Goal: Task Accomplishment & Management: Complete application form

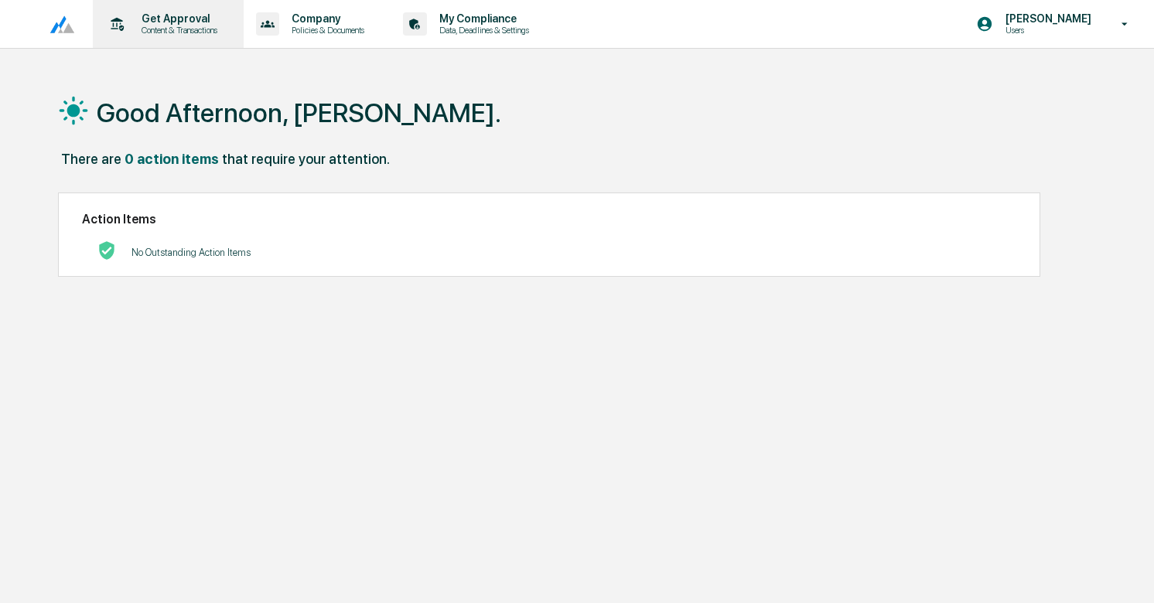
click at [183, 23] on p "Get Approval" at bounding box center [177, 18] width 96 height 12
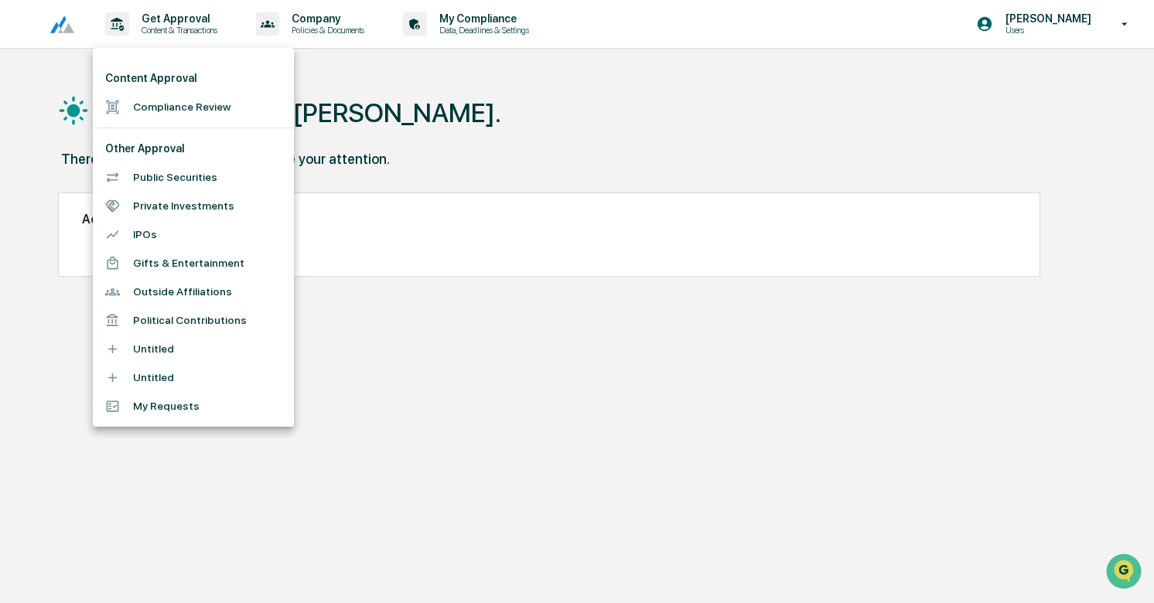
click at [190, 104] on li "Compliance Review" at bounding box center [193, 107] width 201 height 29
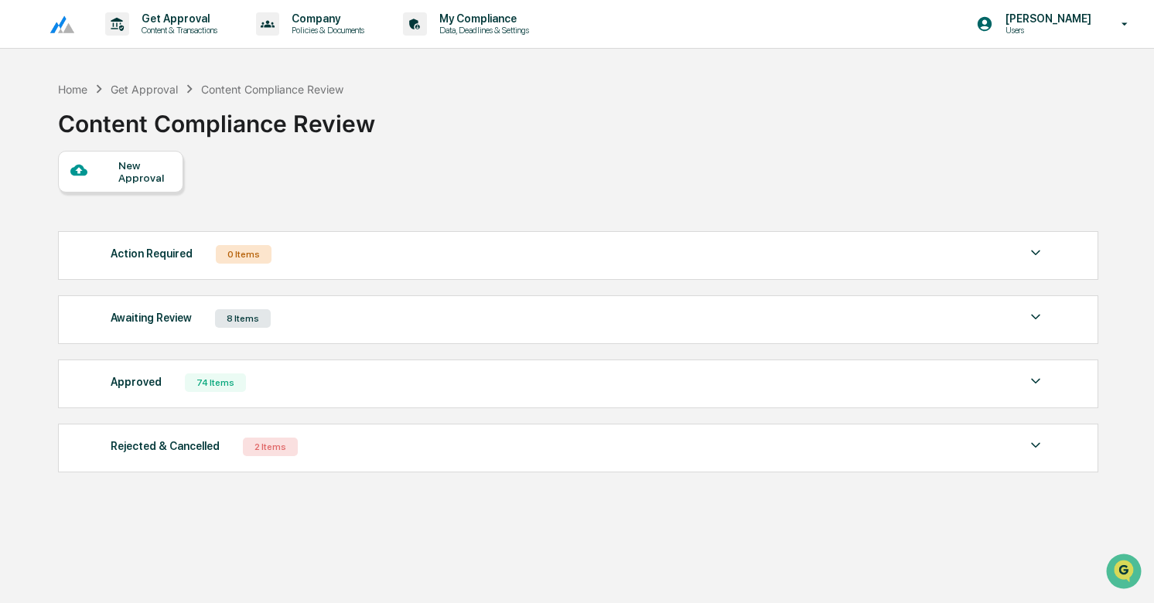
click at [127, 182] on div "New Approval" at bounding box center [144, 171] width 52 height 25
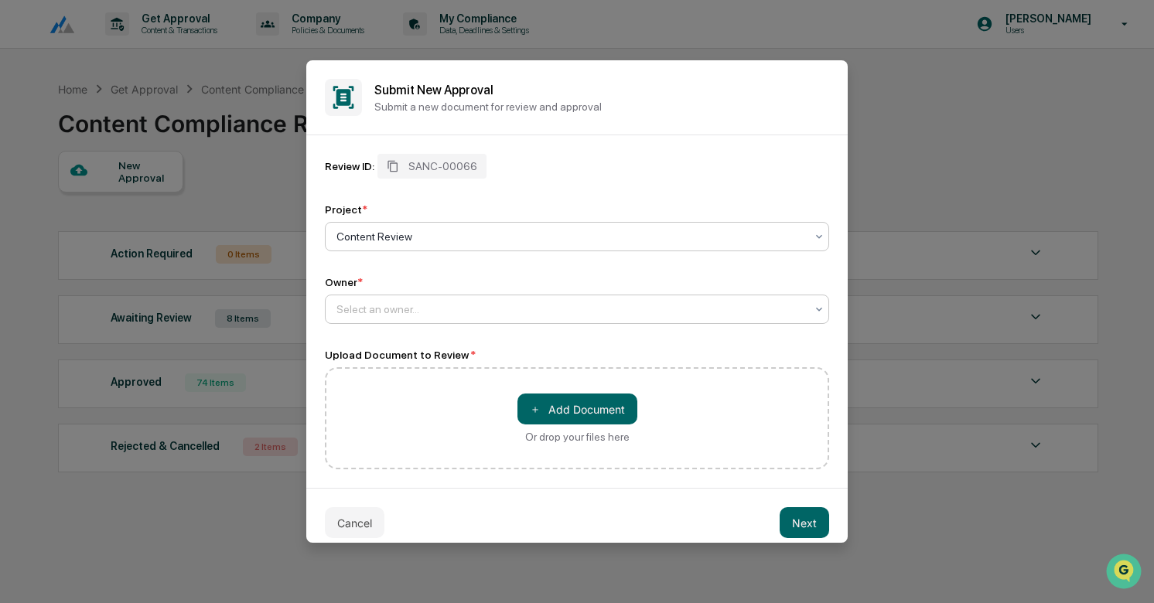
click at [384, 317] on div at bounding box center [570, 309] width 469 height 15
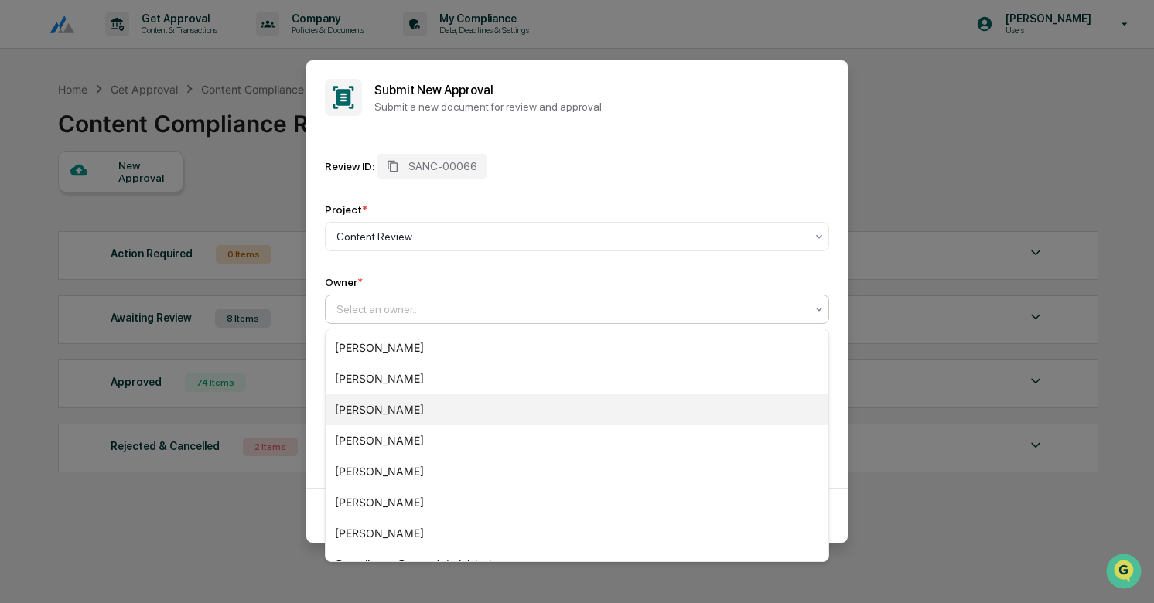
click at [391, 402] on div "[PERSON_NAME]" at bounding box center [577, 409] width 503 height 31
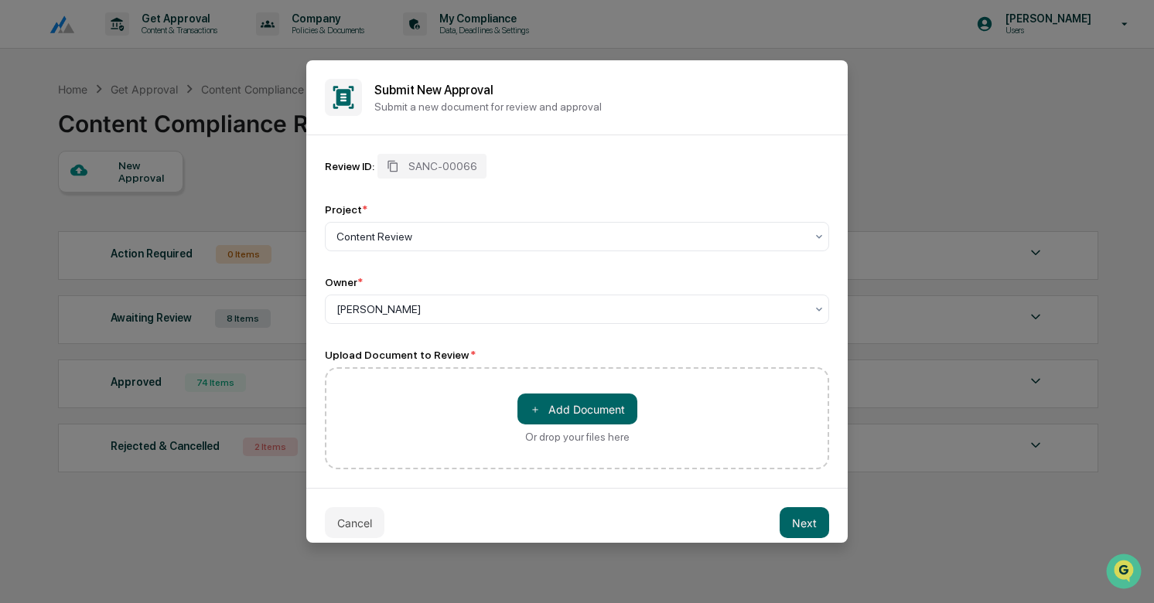
click at [566, 427] on div "＋ Add Document Or drop your files here" at bounding box center [577, 418] width 120 height 49
click at [0, 0] on input "＋ Add Document Or drop your files here" at bounding box center [0, 0] width 0 height 0
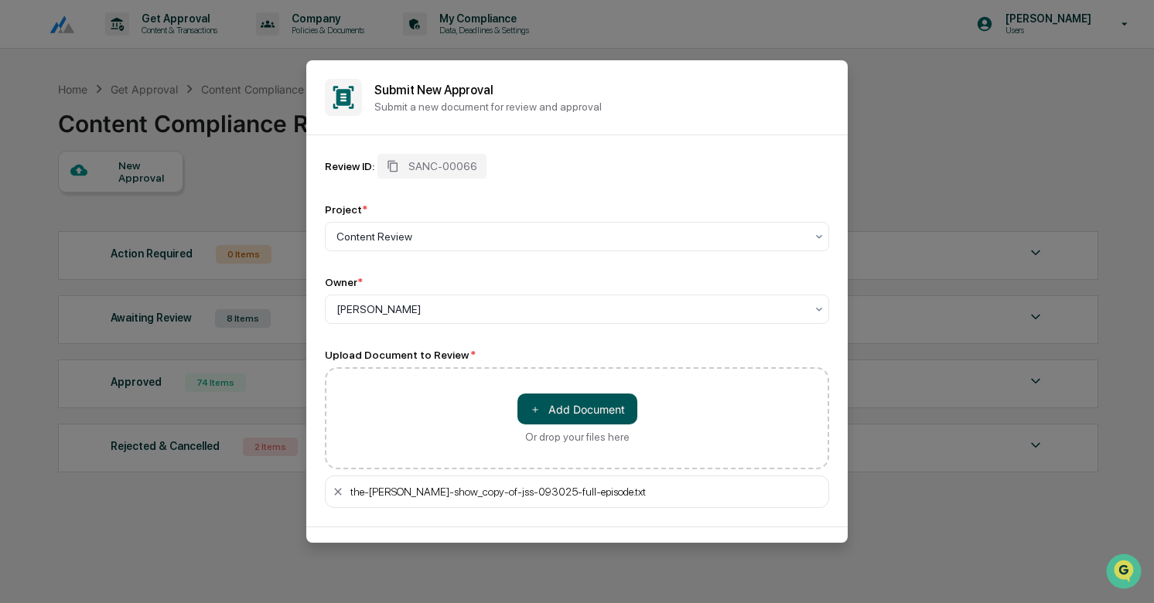
scroll to position [53, 0]
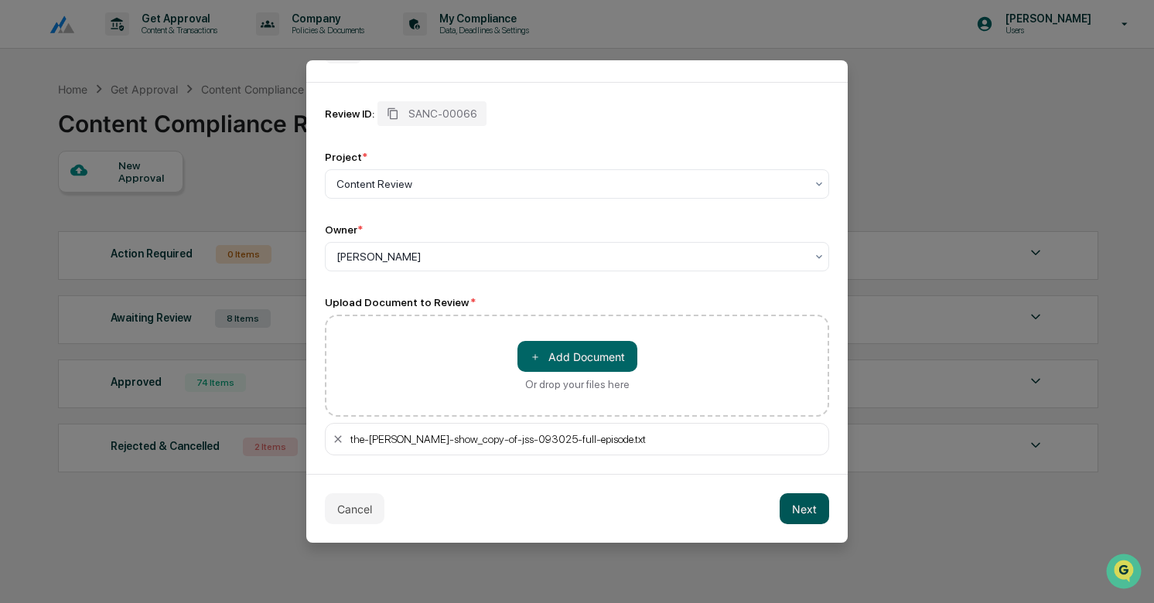
click at [809, 507] on button "Next" at bounding box center [804, 508] width 49 height 31
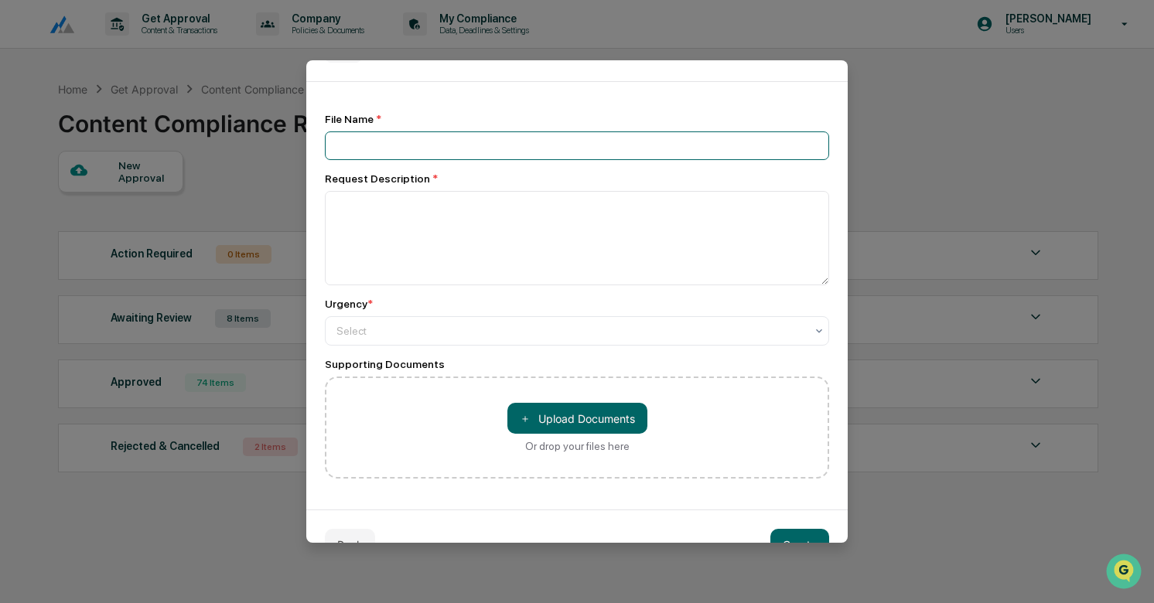
click at [439, 150] on input at bounding box center [577, 145] width 504 height 29
type input "**********"
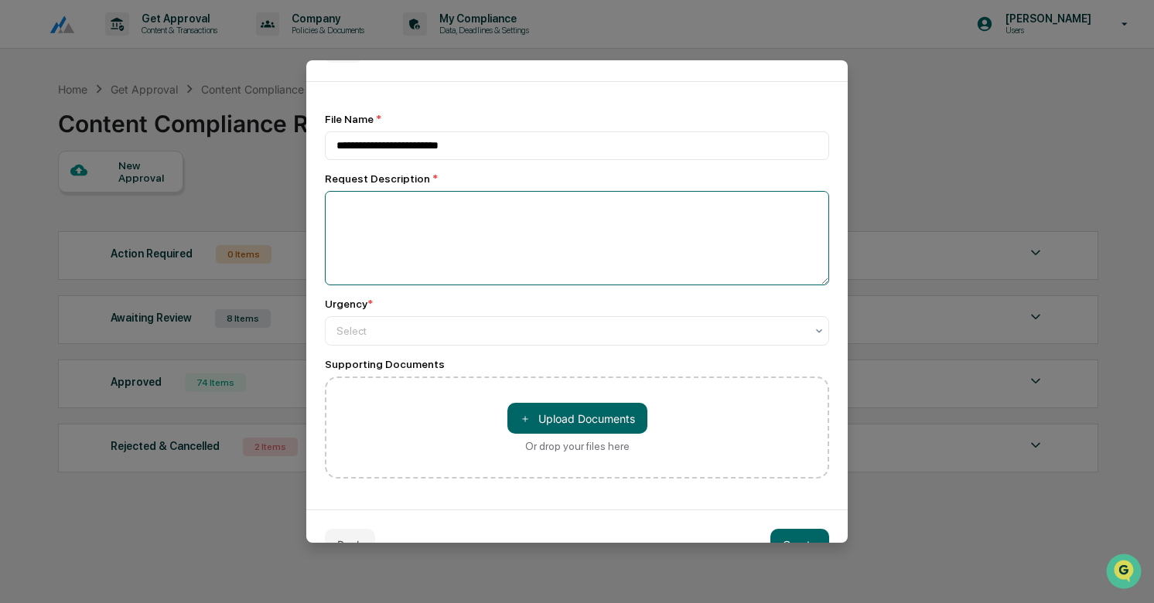
click at [418, 224] on textarea at bounding box center [577, 238] width 504 height 94
type textarea "**********"
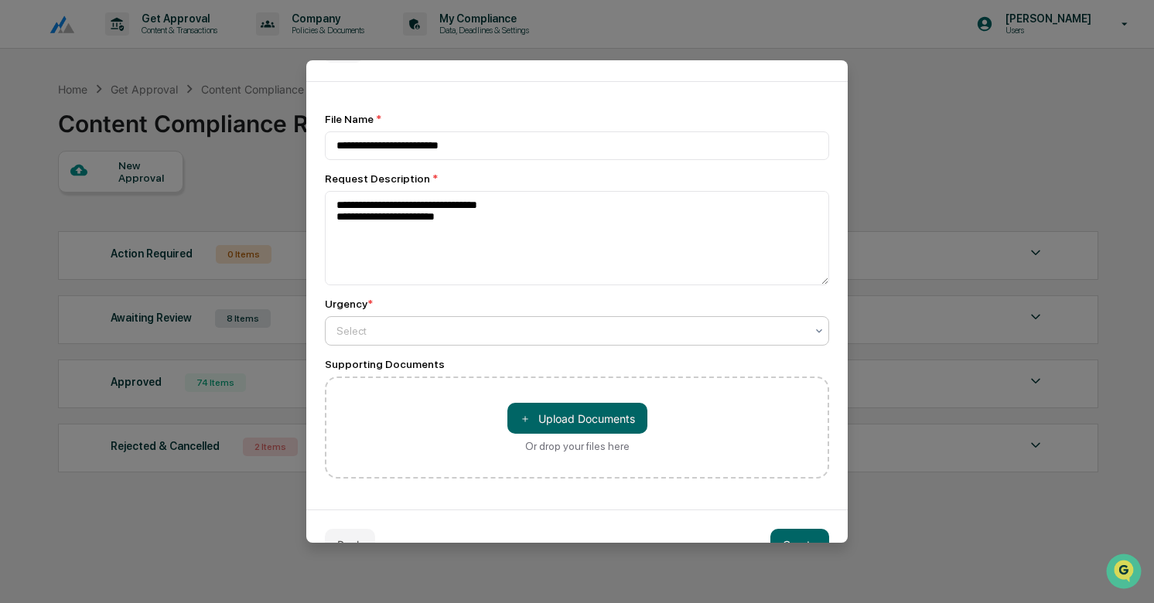
click at [394, 333] on div at bounding box center [570, 330] width 469 height 15
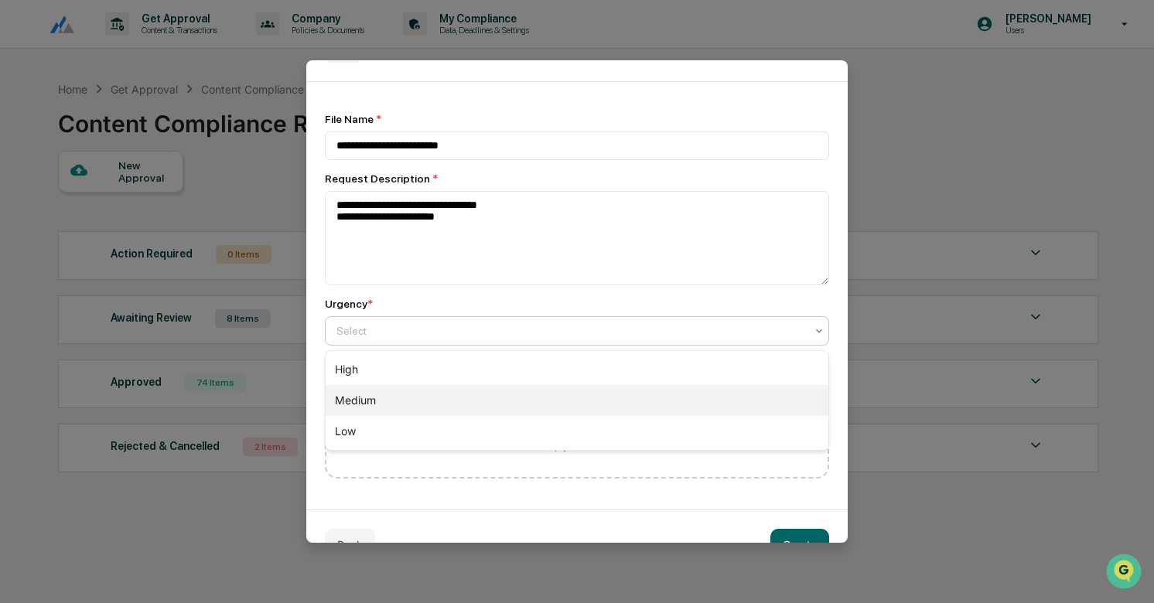
click at [389, 398] on div "Medium" at bounding box center [577, 400] width 503 height 31
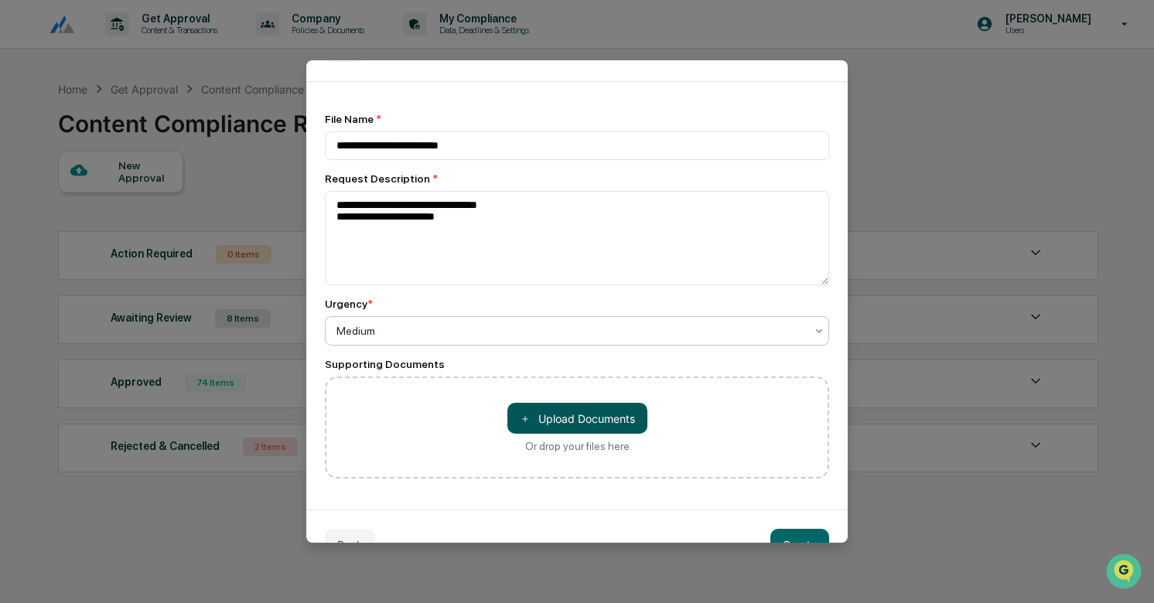
click at [604, 408] on button "＋ Upload Documents" at bounding box center [577, 418] width 140 height 31
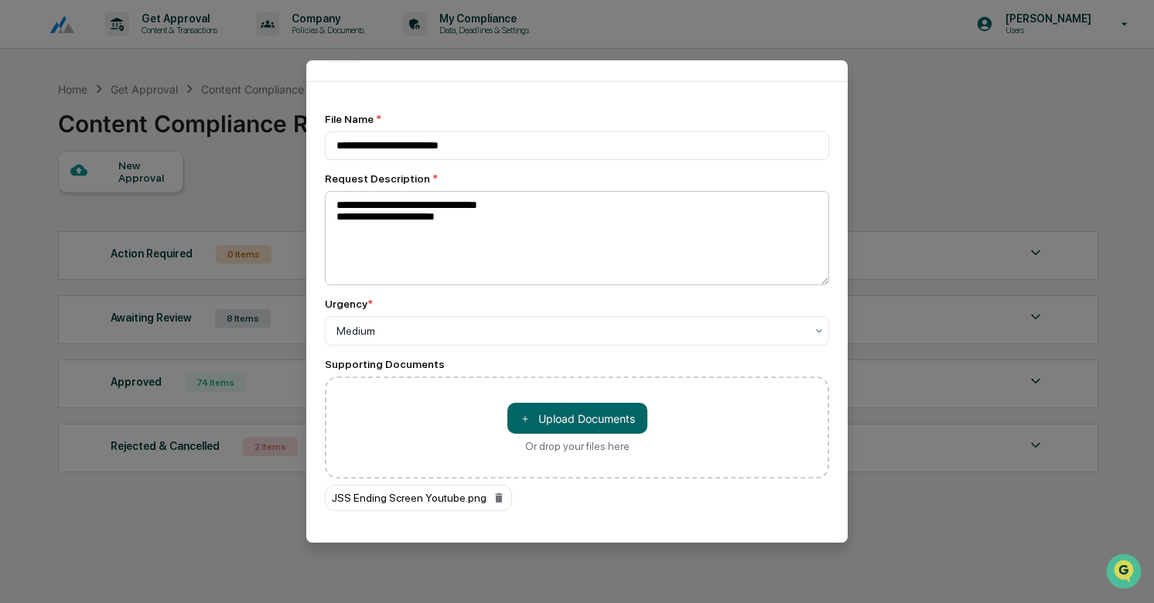
scroll to position [123, 0]
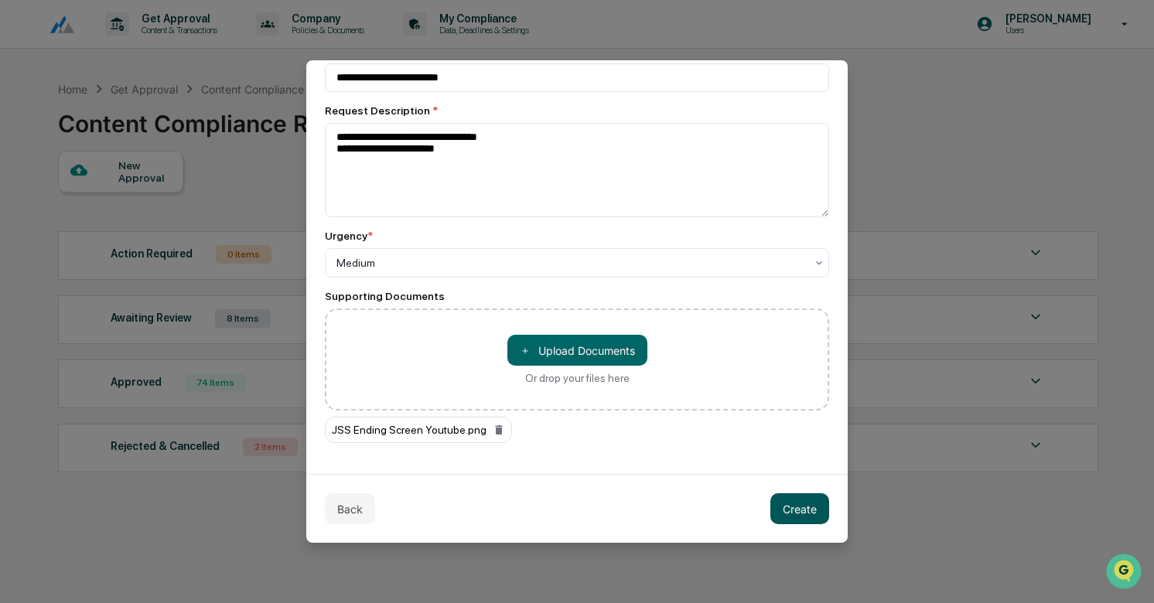
click at [802, 500] on button "Create" at bounding box center [799, 508] width 59 height 31
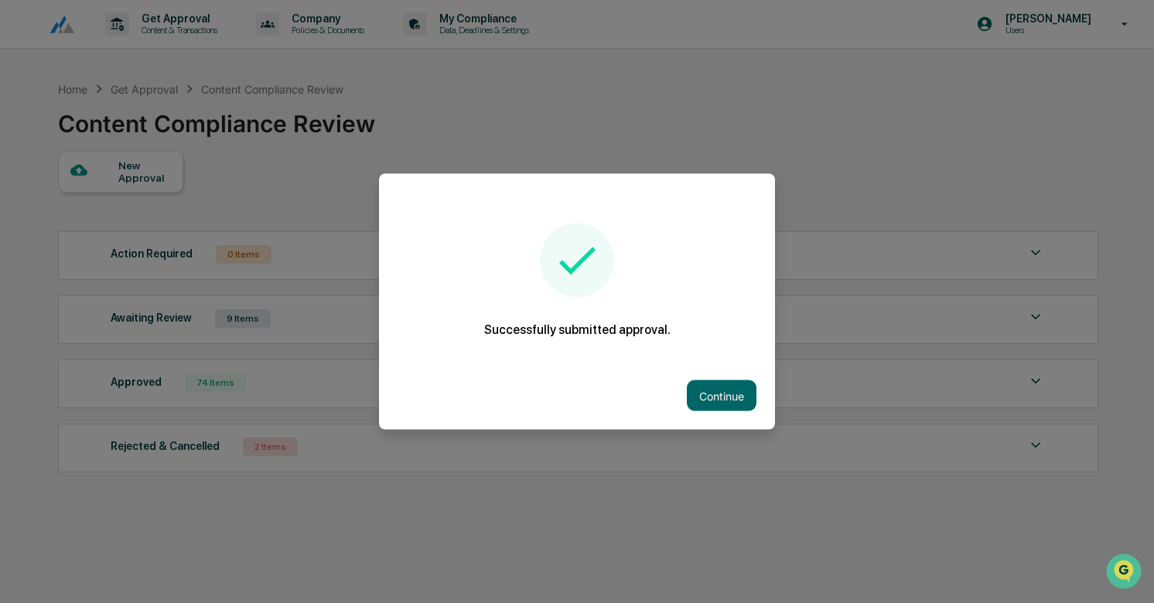
click at [709, 377] on div "Continue" at bounding box center [577, 396] width 396 height 68
click at [711, 387] on button "Continue" at bounding box center [722, 395] width 70 height 31
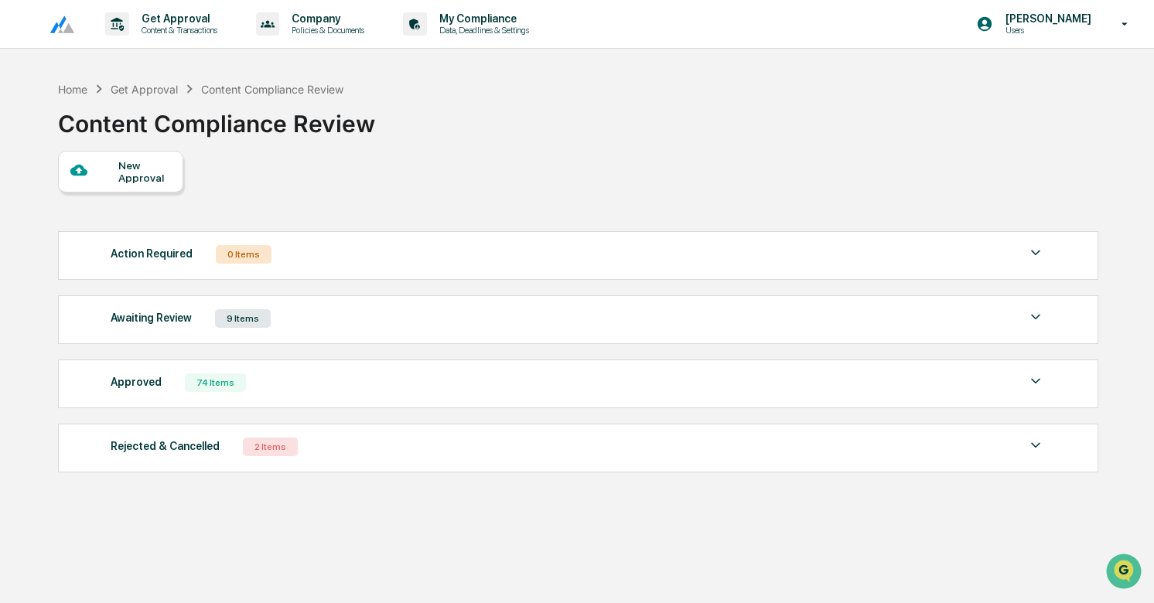
click at [338, 315] on div "Awaiting Review 9 Items" at bounding box center [578, 319] width 935 height 22
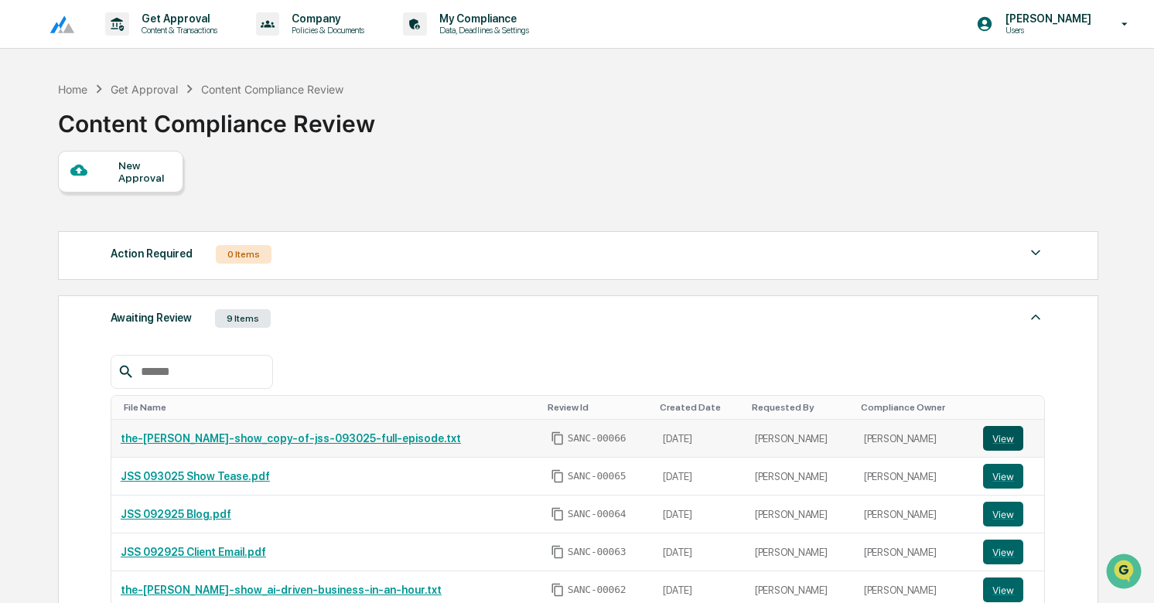
click at [1001, 443] on button "View" at bounding box center [1003, 438] width 40 height 25
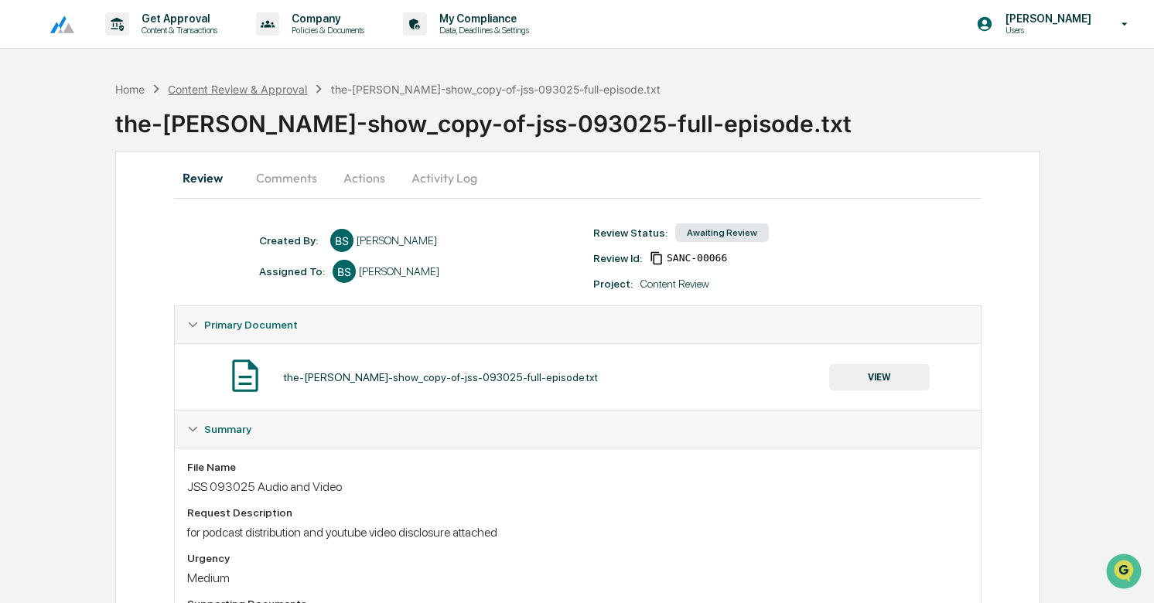
click at [285, 90] on div "Content Review & Approval" at bounding box center [237, 89] width 139 height 13
